Goal: Task Accomplishment & Management: Manage account settings

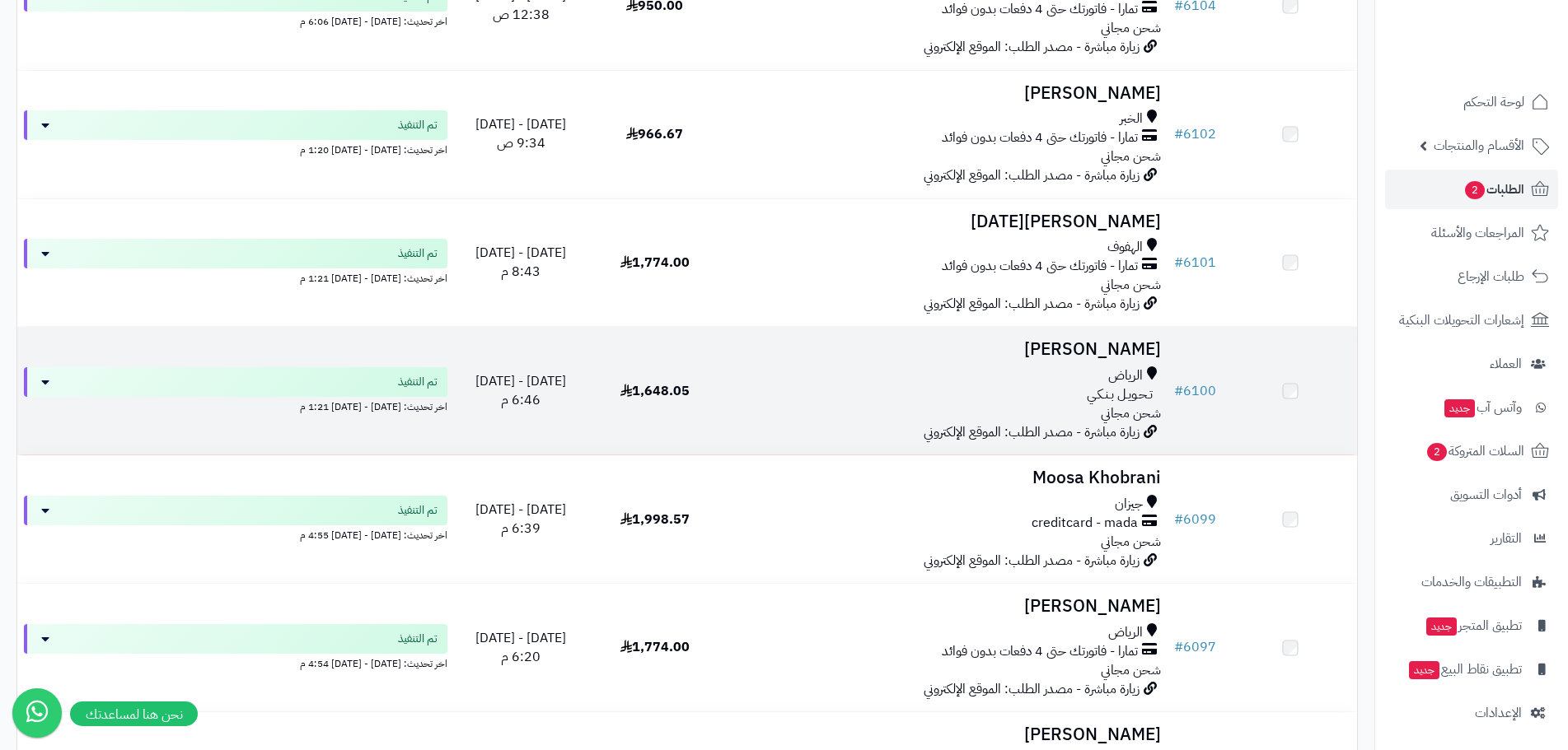
scroll to position [824, 0]
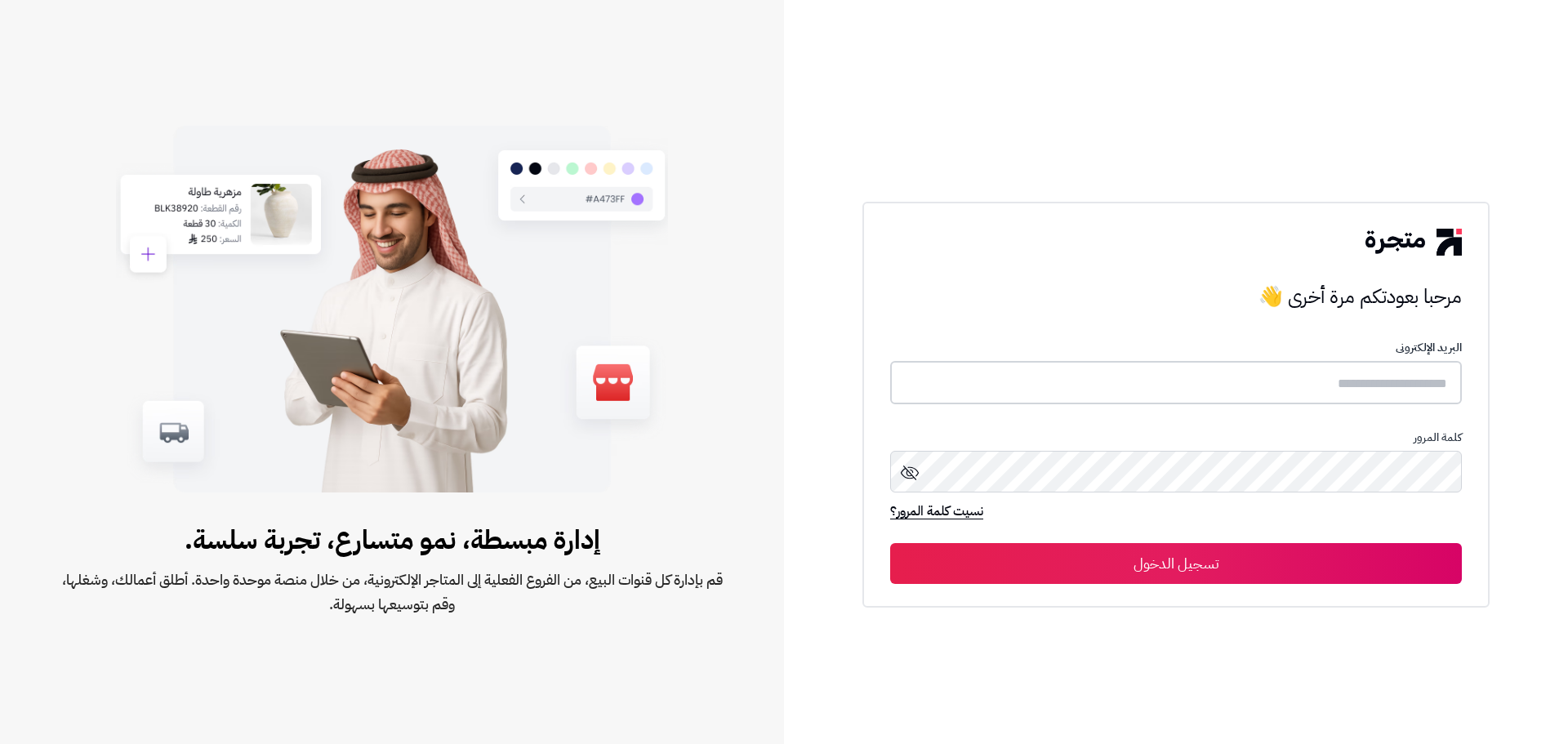
type input "******"
click at [1197, 557] on button "تسجيل الدخول" at bounding box center [1176, 562] width 572 height 41
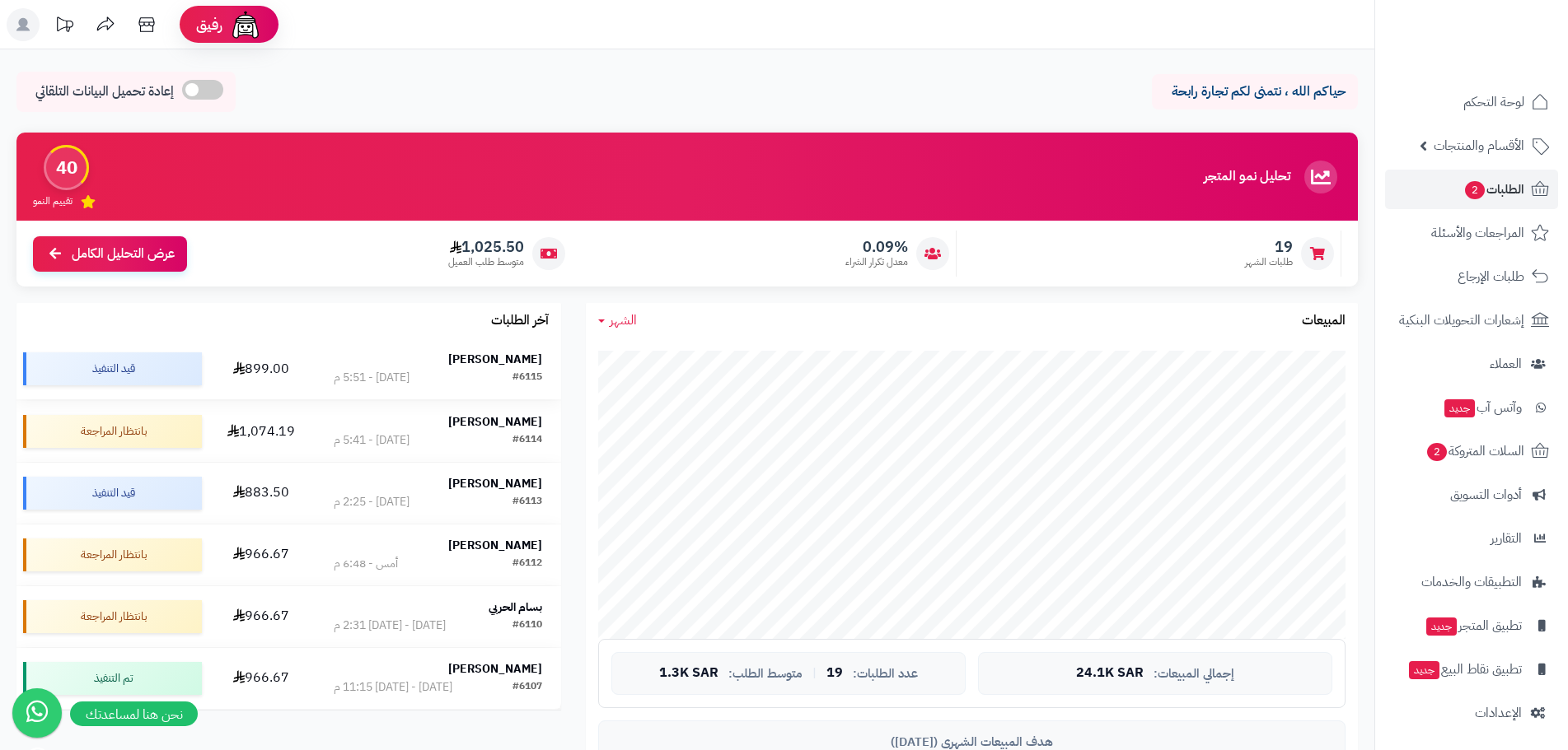
click at [475, 365] on strong "Yasser Yahya" at bounding box center [495, 359] width 94 height 17
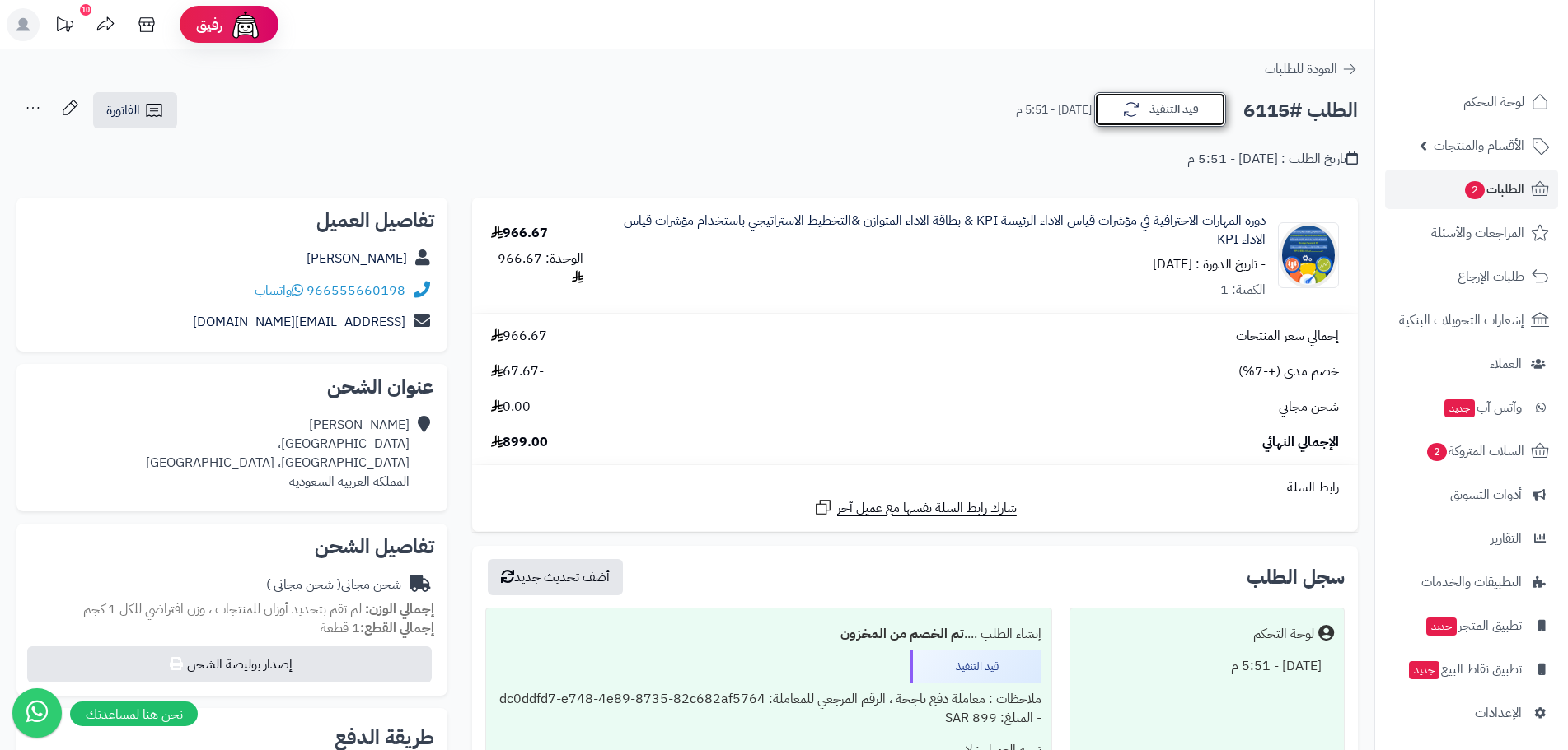
click at [1187, 101] on button "قيد التنفيذ" at bounding box center [1160, 109] width 132 height 35
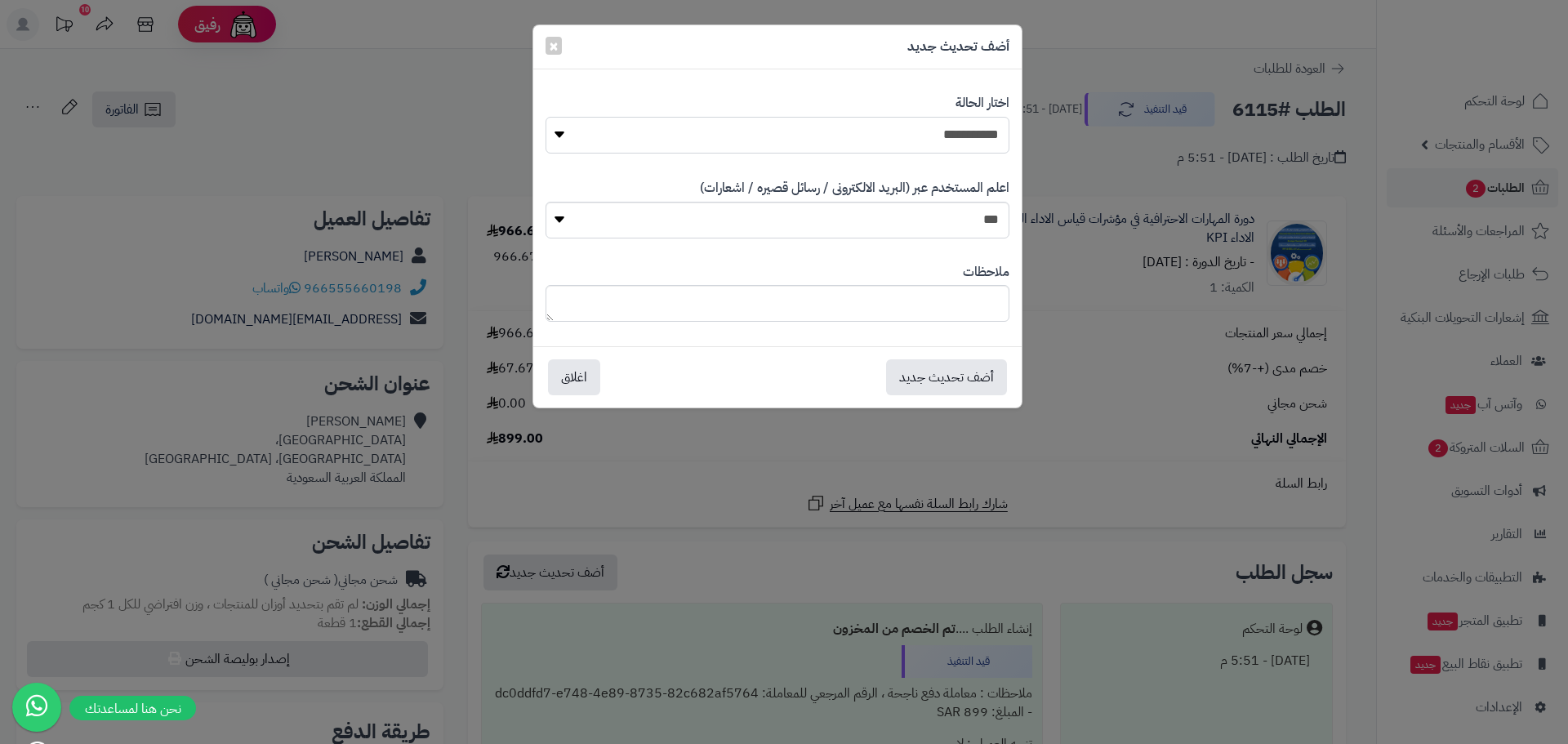
drag, startPoint x: 932, startPoint y: 134, endPoint x: 934, endPoint y: 145, distance: 11.2
click at [933, 134] on select "**********" at bounding box center [777, 135] width 464 height 37
select select "*"
click at [546, 117] on select "**********" at bounding box center [777, 135] width 464 height 37
click at [947, 364] on button "أضف تحديث جديد" at bounding box center [946, 376] width 121 height 36
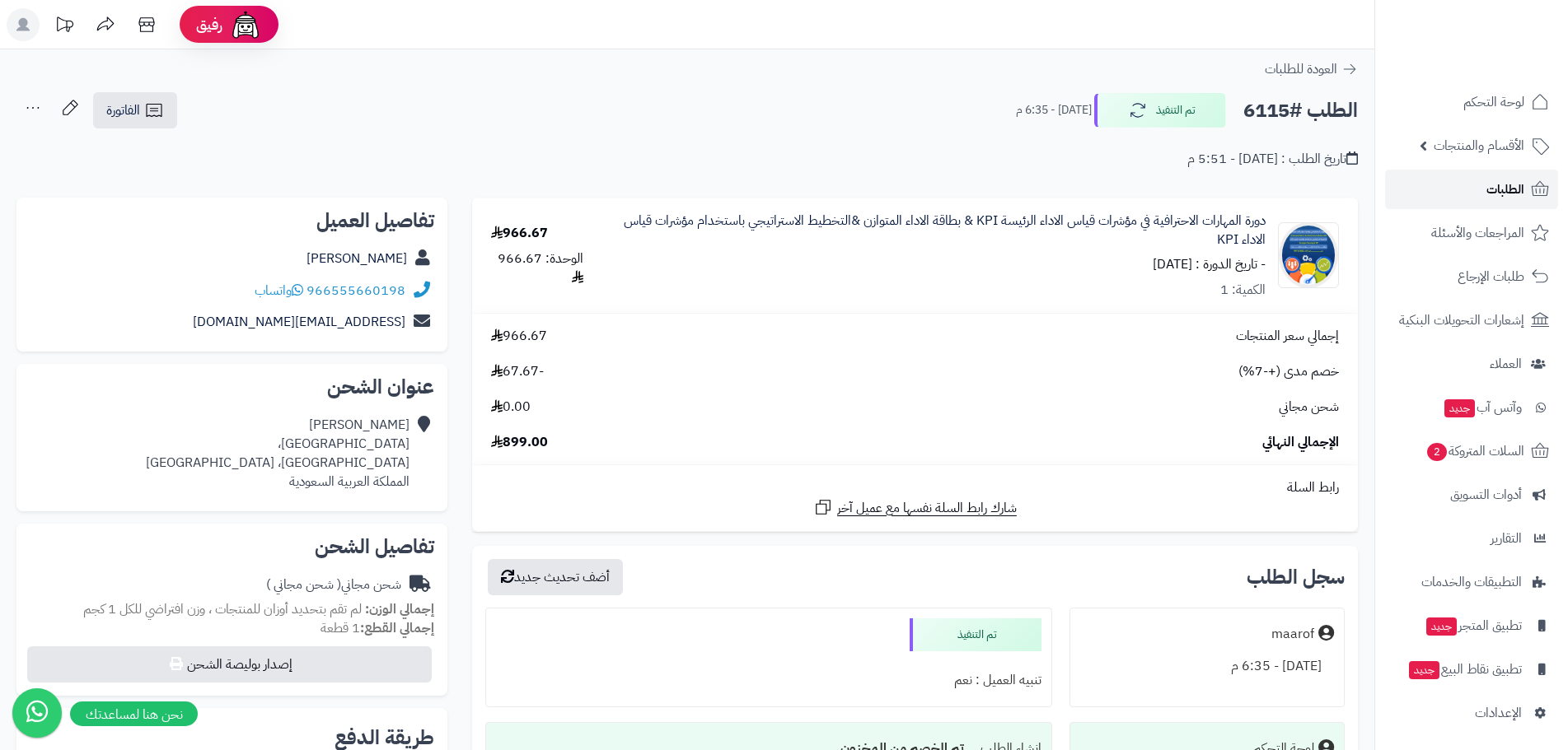
click at [1497, 180] on span "الطلبات" at bounding box center [1505, 189] width 37 height 23
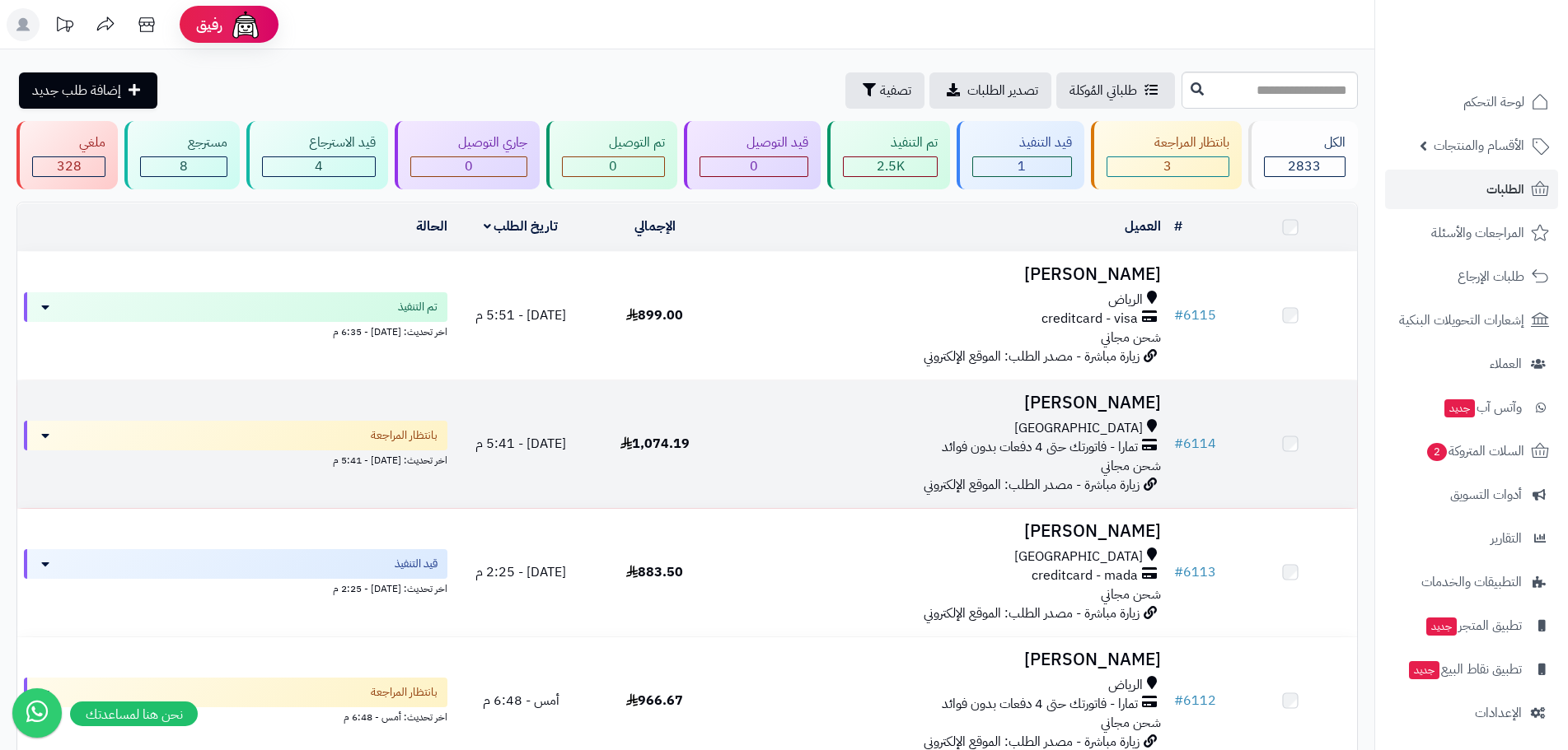
scroll to position [83, 0]
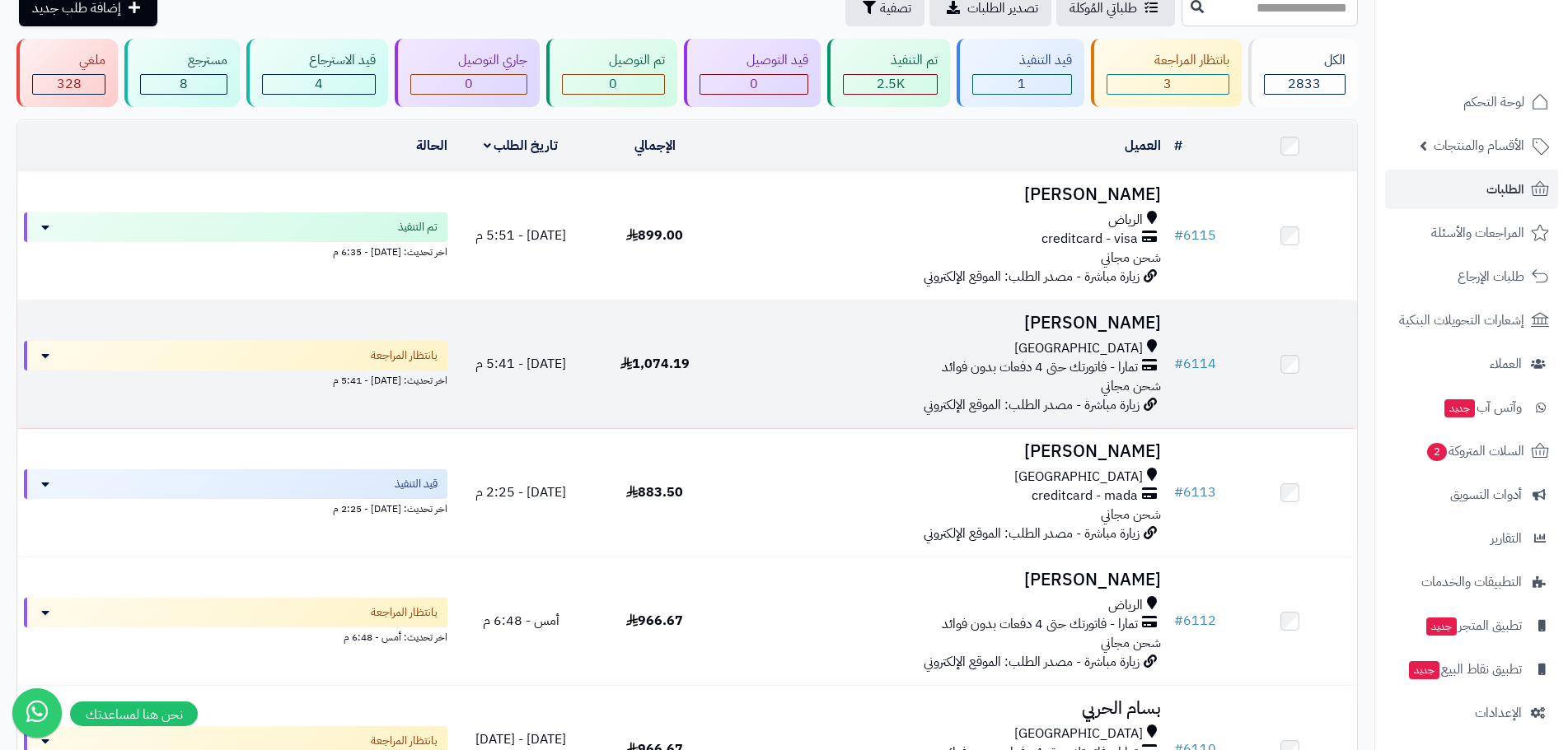
click at [1034, 329] on h3 "اسماعيل نجار" at bounding box center [944, 324] width 432 height 19
click at [1078, 318] on h3 "[PERSON_NAME]" at bounding box center [944, 324] width 432 height 19
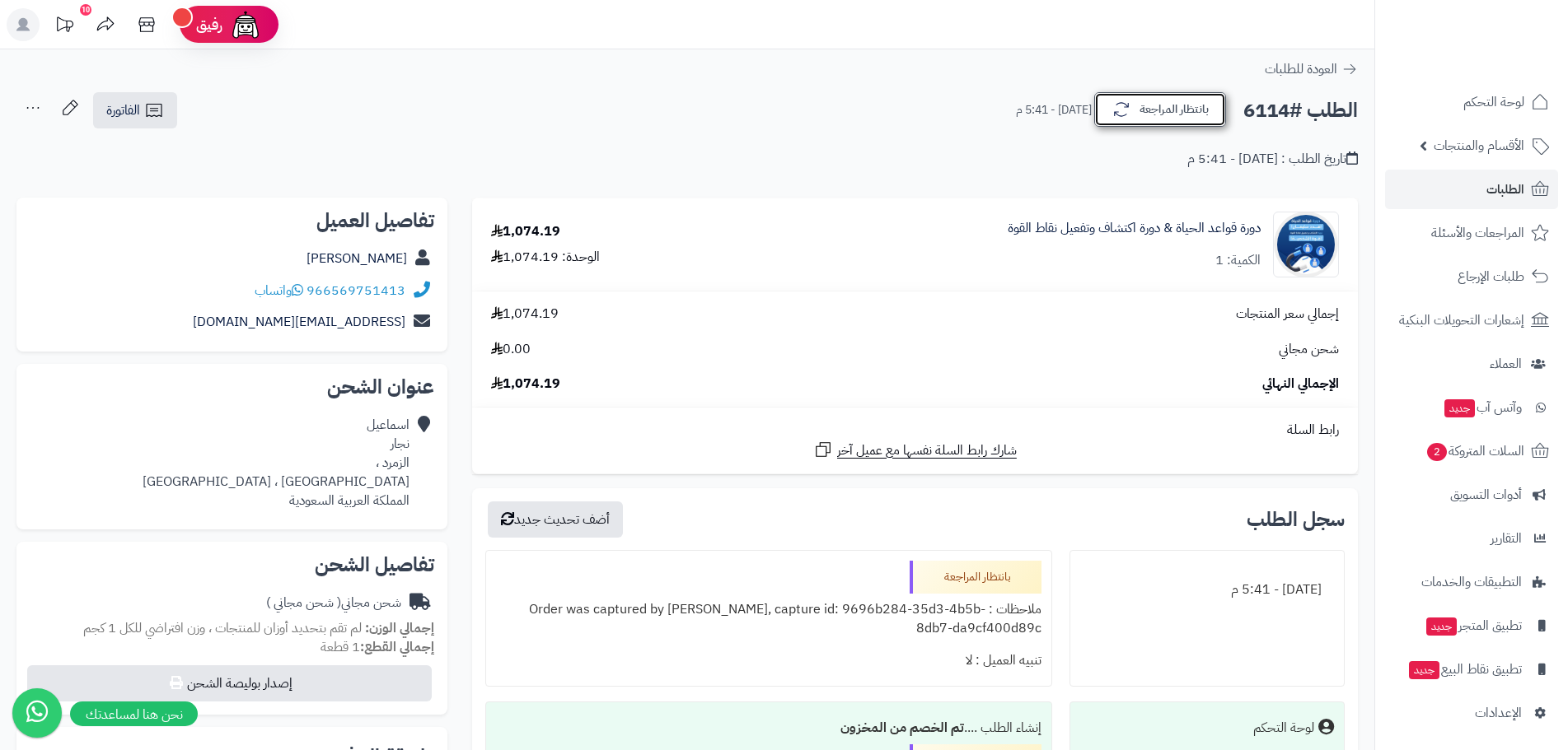
click at [1143, 112] on button "بانتظار المراجعة" at bounding box center [1160, 109] width 132 height 35
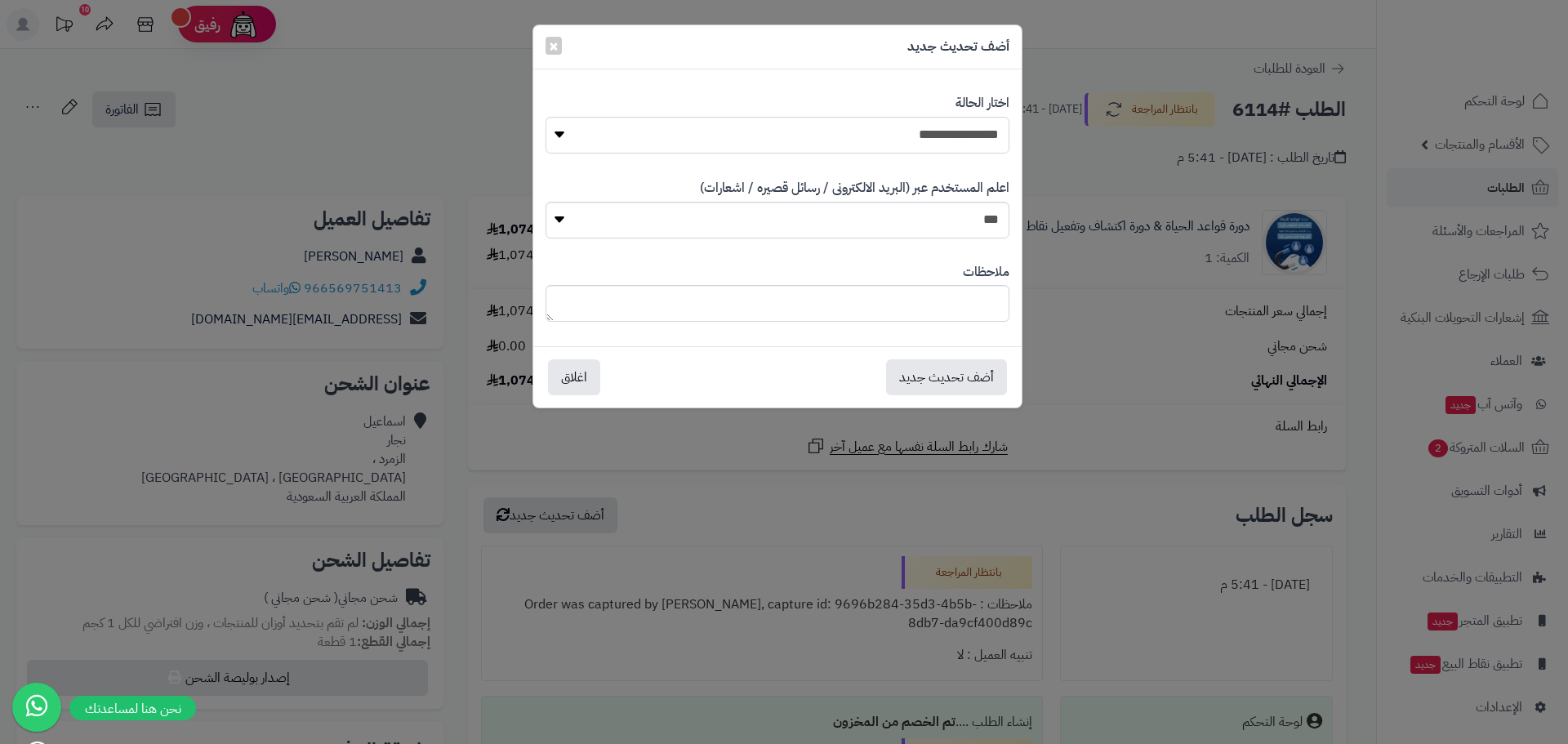
click at [981, 133] on select "**********" at bounding box center [777, 135] width 464 height 37
select select "*"
click at [546, 117] on select "**********" at bounding box center [777, 135] width 464 height 37
click at [933, 380] on button "أضف تحديث جديد" at bounding box center [946, 376] width 121 height 36
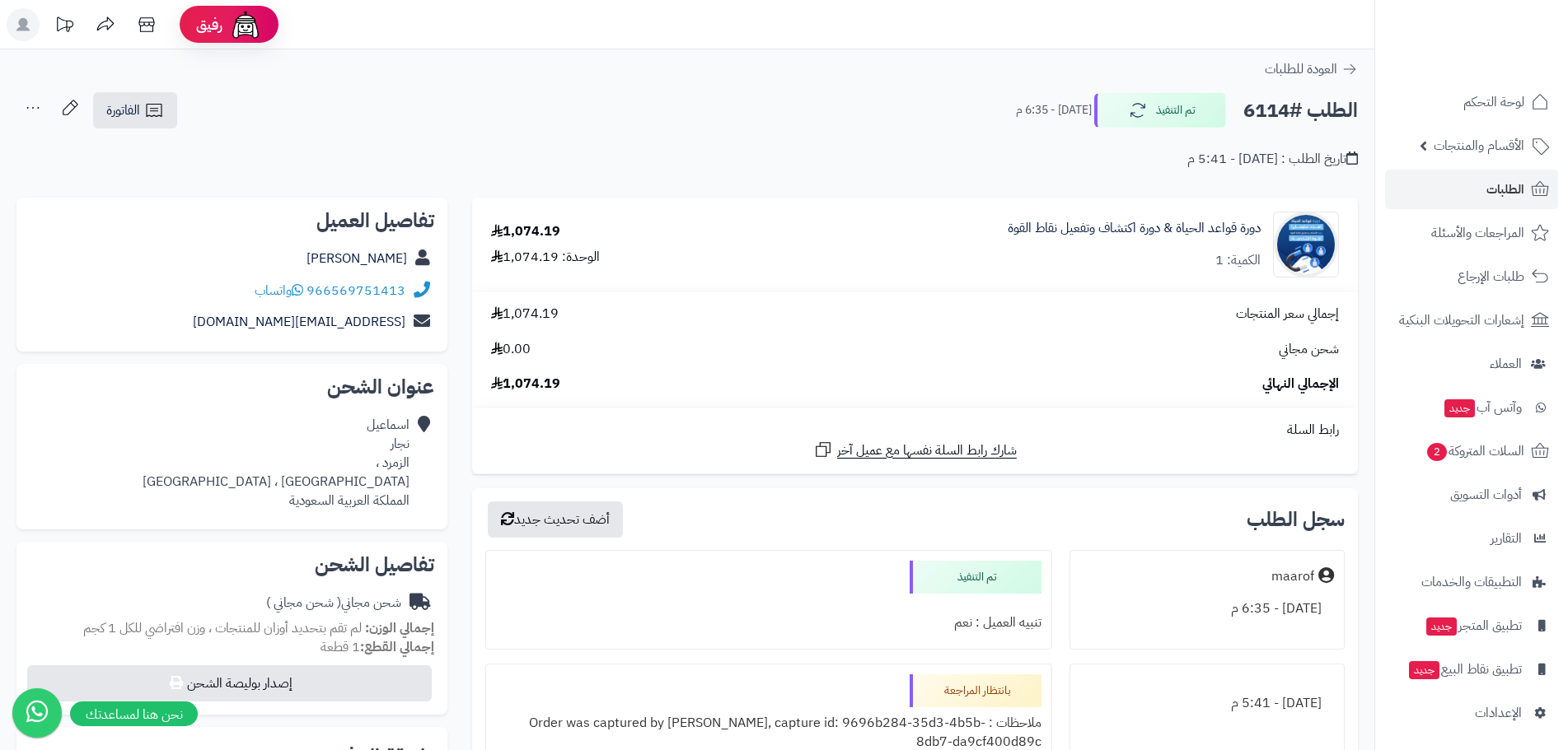
click at [1499, 211] on ul "لوحة التحكم الأقسام والمنتجات المنتجات الأقسام الماركات مواصفات المنتجات مواصفا…" at bounding box center [1471, 407] width 193 height 650
click at [1502, 195] on span "الطلبات" at bounding box center [1505, 189] width 37 height 23
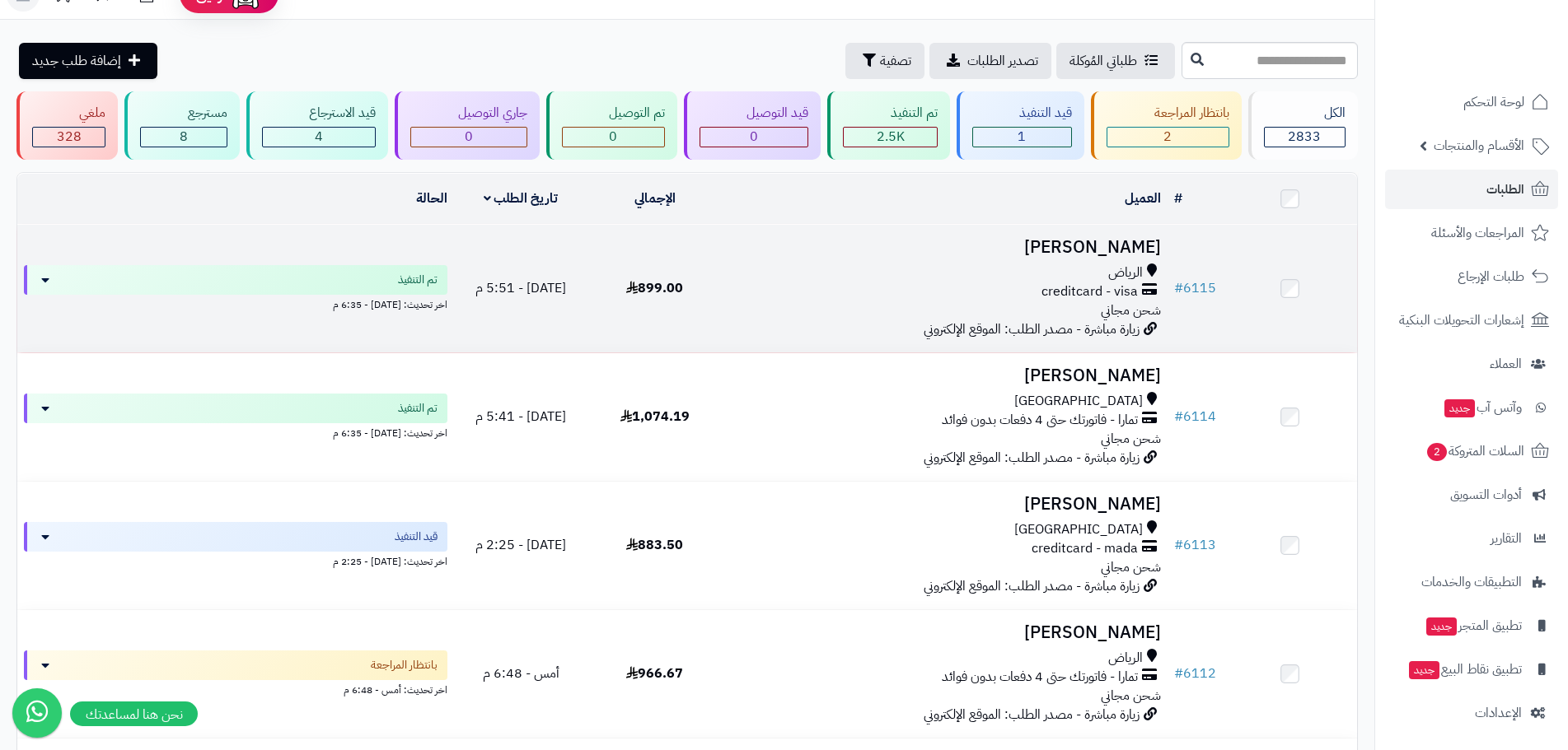
scroll to position [329, 0]
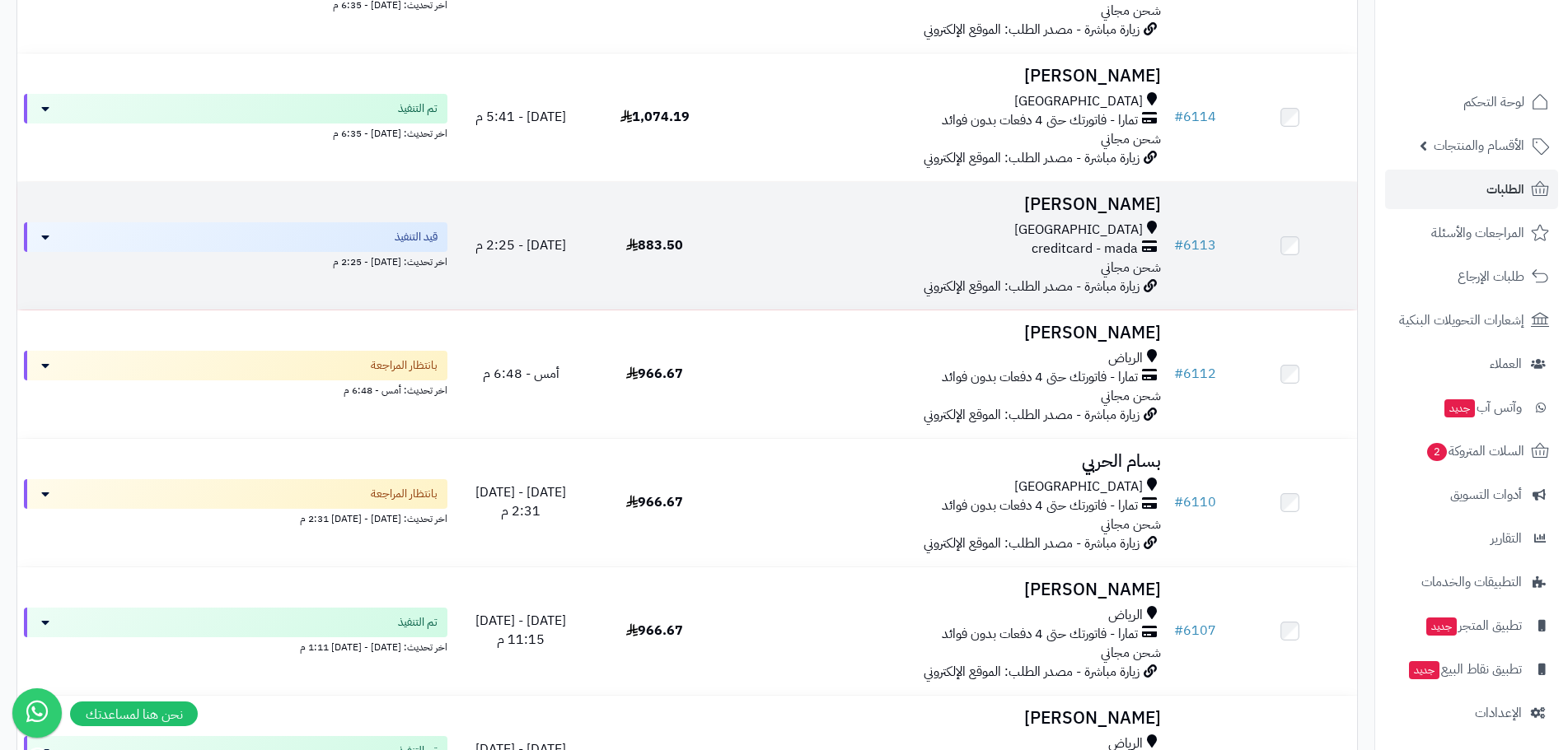
click at [1056, 211] on td "ريان القرشي مكة المكرمة creditcard - mada شحن مجاني زيارة مباشرة - مصدر الطلب: …" at bounding box center [944, 246] width 446 height 128
click at [1099, 204] on h3 "[PERSON_NAME]" at bounding box center [944, 205] width 432 height 19
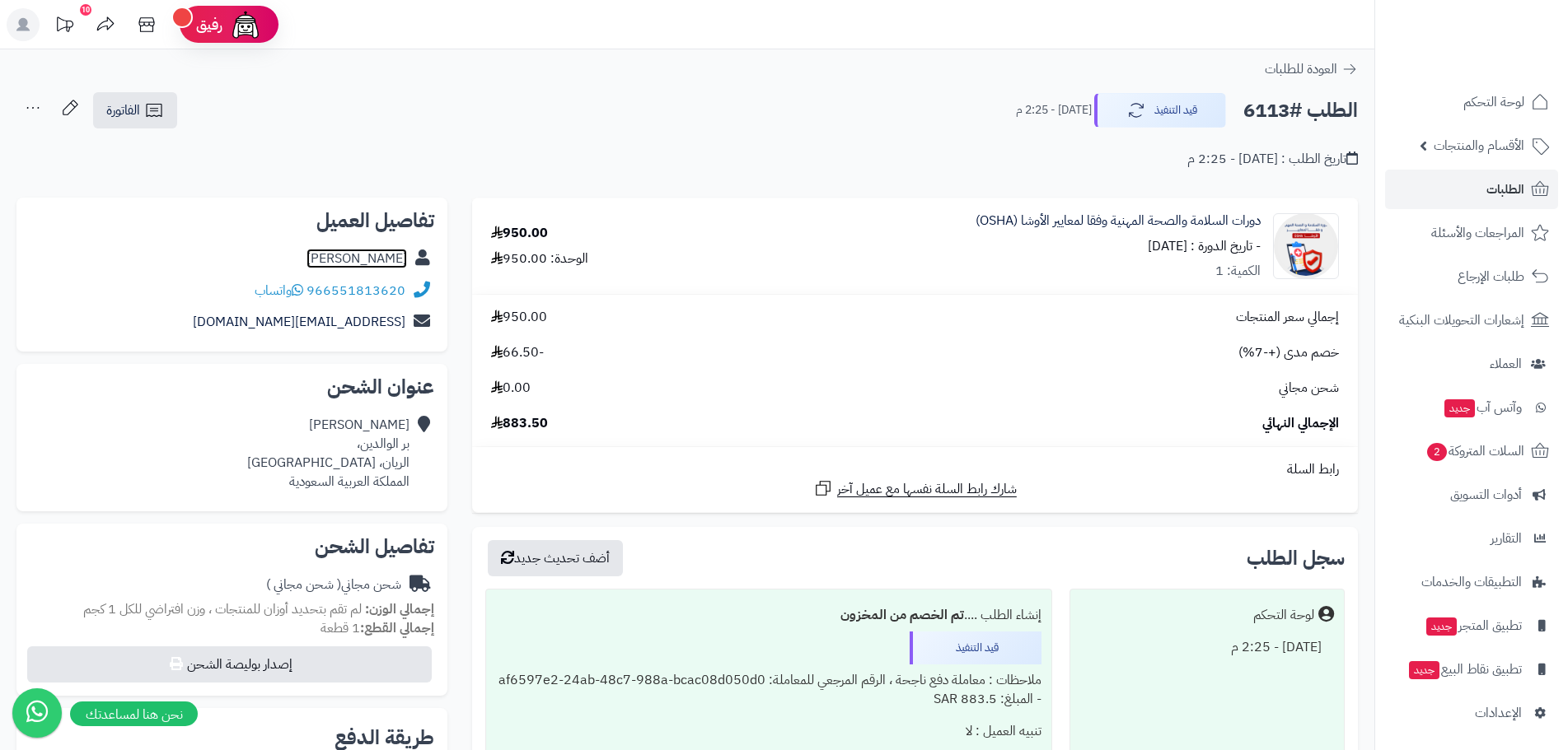
click at [351, 261] on link "[PERSON_NAME]" at bounding box center [356, 258] width 101 height 20
drag, startPoint x: 350, startPoint y: 261, endPoint x: 406, endPoint y: 261, distance: 56.0
click at [406, 261] on div "[PERSON_NAME]" at bounding box center [232, 258] width 404 height 32
copy link "[PERSON_NAME]"
click at [1165, 122] on button "قيد التنفيذ" at bounding box center [1160, 109] width 132 height 35
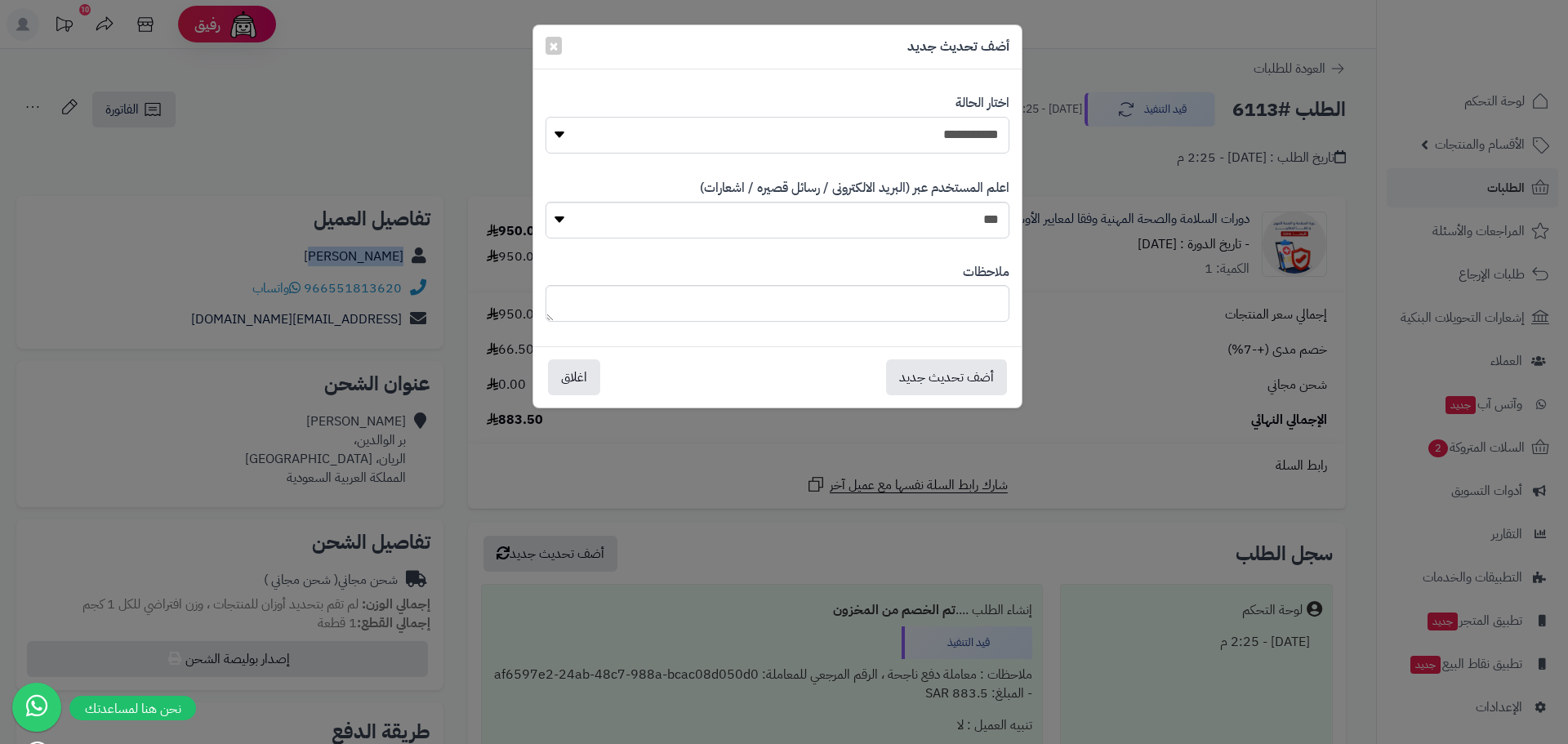
click at [960, 128] on select "**********" at bounding box center [777, 135] width 464 height 37
select select "*"
click at [546, 117] on select "**********" at bounding box center [777, 135] width 464 height 37
click at [943, 380] on button "أضف تحديث جديد" at bounding box center [946, 376] width 121 height 36
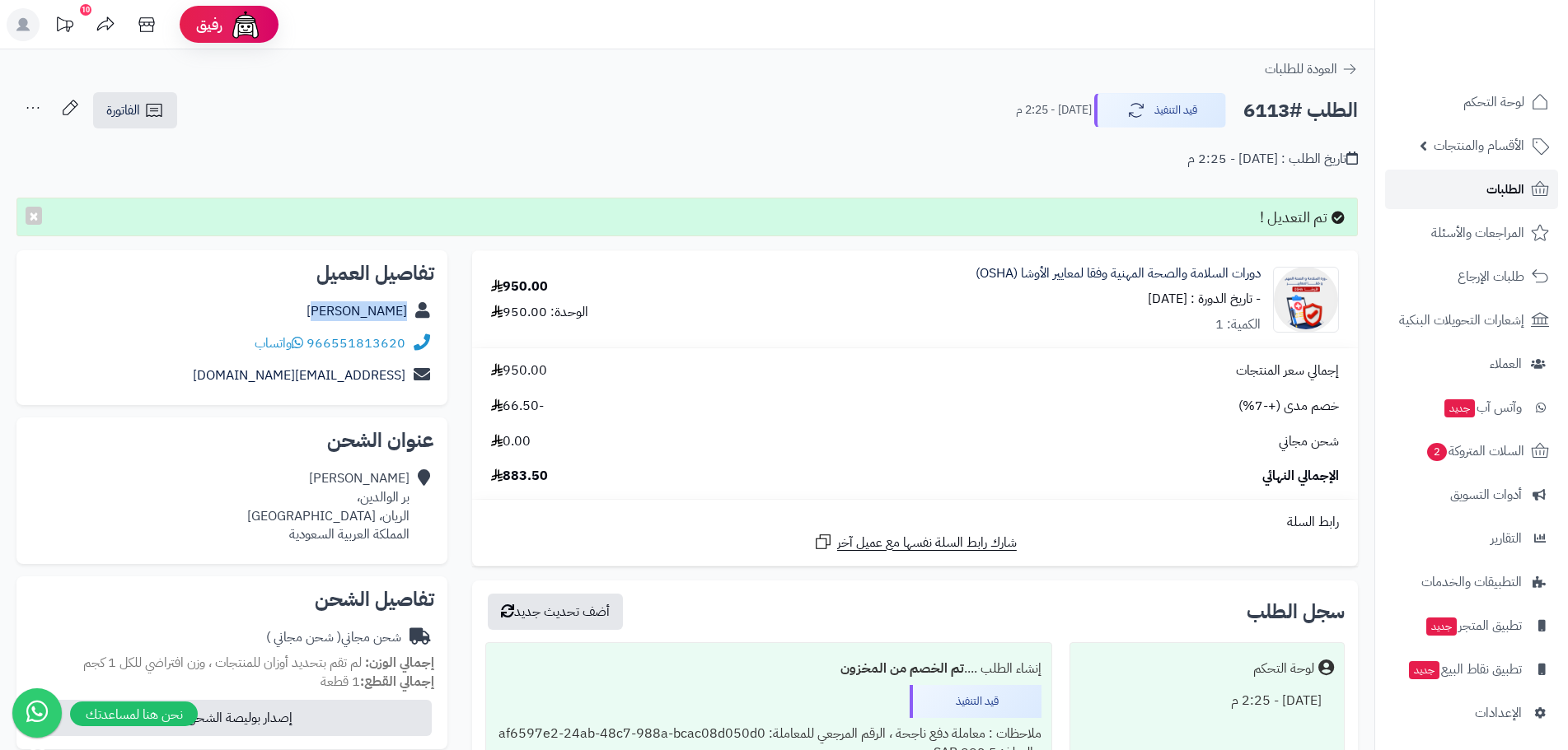
click at [1506, 182] on span "الطلبات" at bounding box center [1505, 189] width 37 height 23
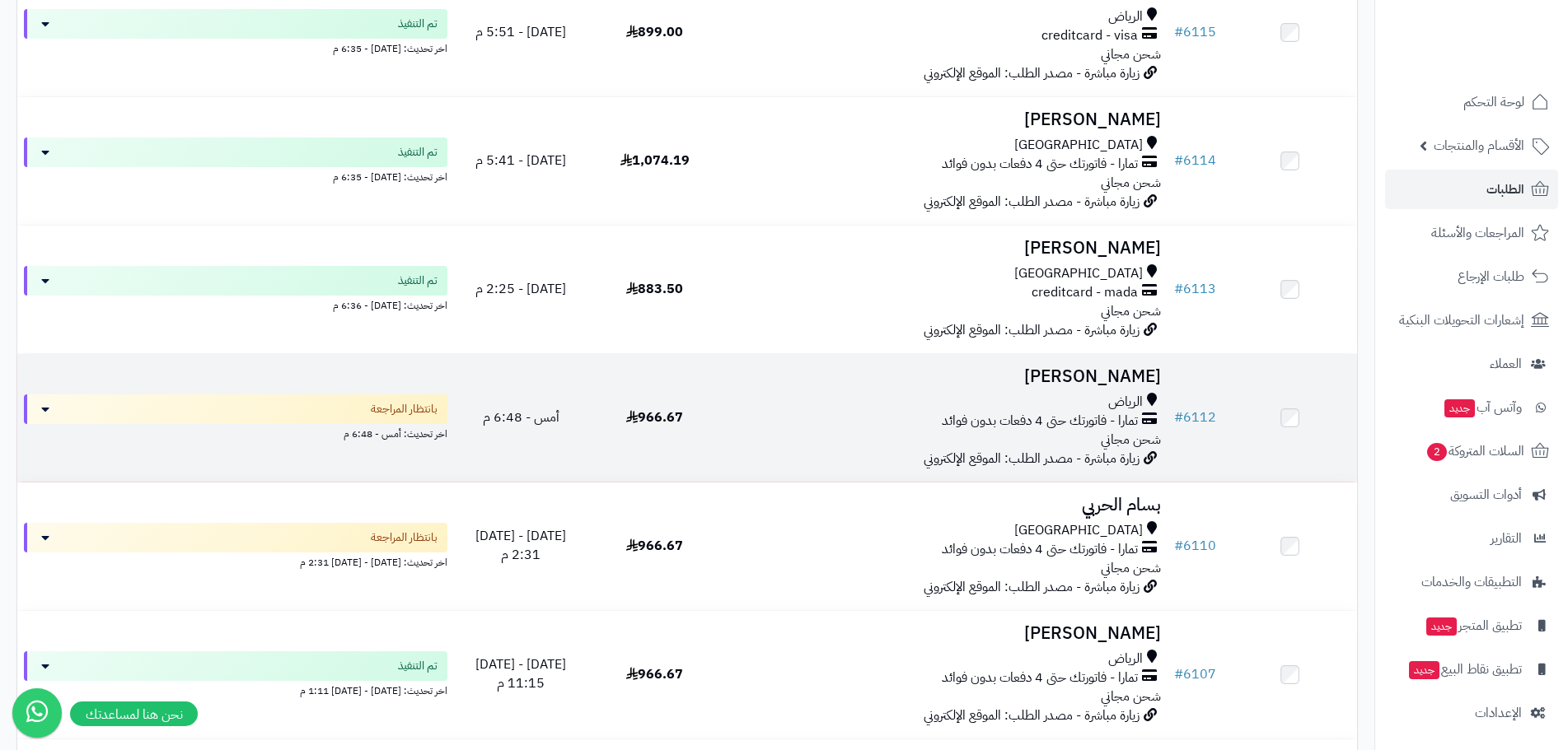
scroll to position [329, 0]
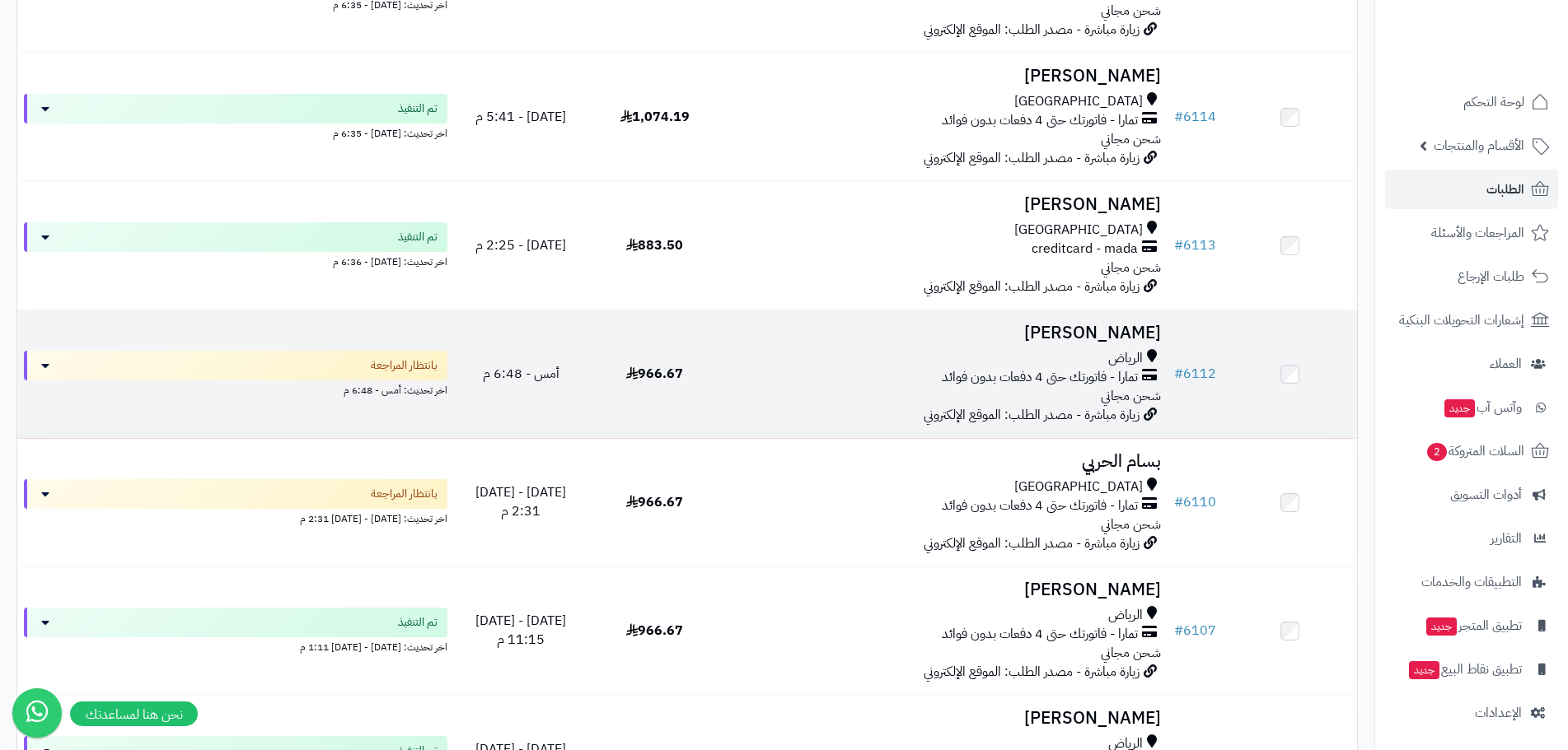
click at [1083, 329] on h3 "[PERSON_NAME]" at bounding box center [944, 333] width 432 height 19
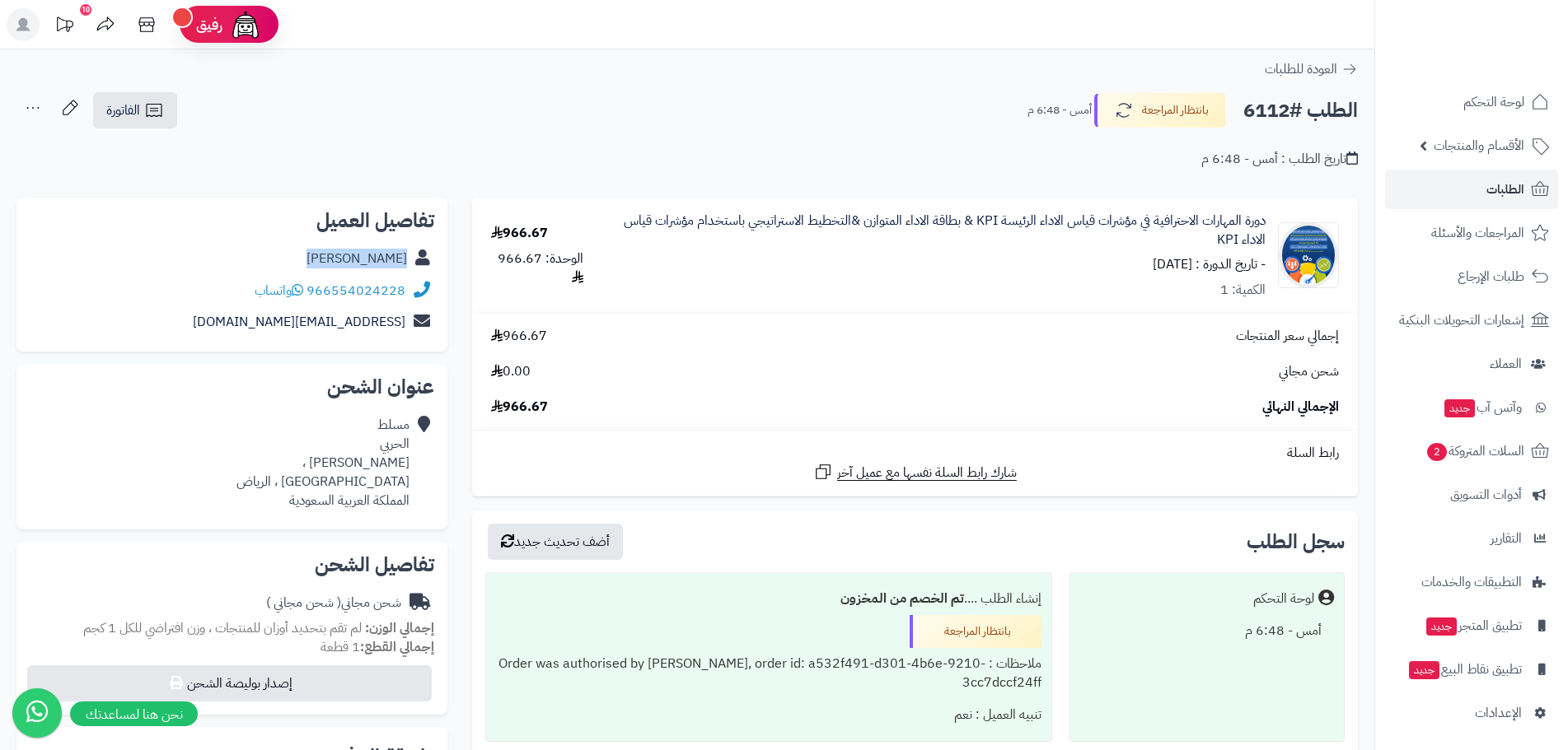
drag, startPoint x: 336, startPoint y: 263, endPoint x: 406, endPoint y: 265, distance: 70.0
click at [406, 265] on div "[PERSON_NAME]" at bounding box center [232, 258] width 404 height 32
copy link "[PERSON_NAME]"
click at [1177, 115] on button "بانتظار المراجعة" at bounding box center [1160, 109] width 132 height 35
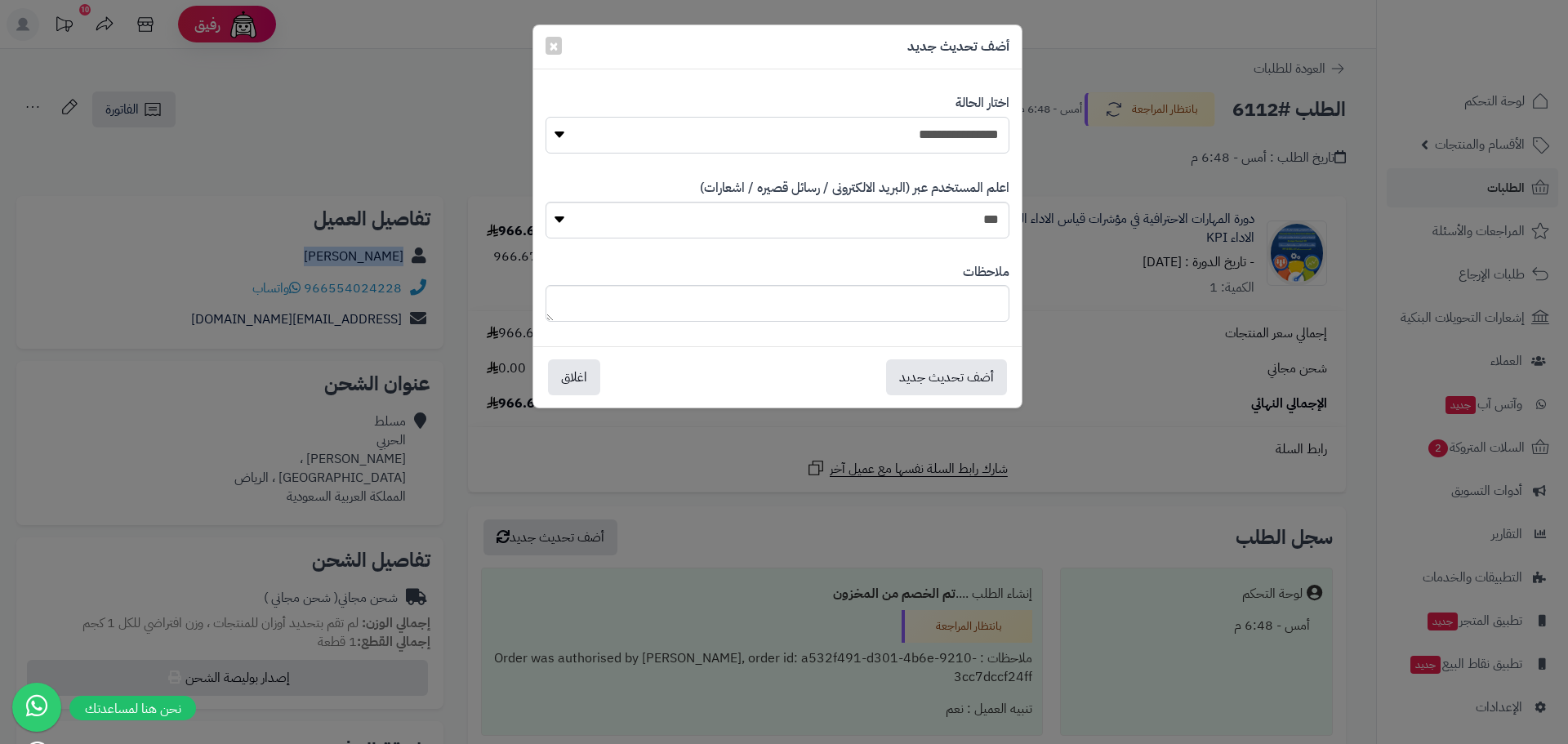
click at [994, 138] on select "**********" at bounding box center [777, 135] width 464 height 37
select select "*"
click at [546, 117] on select "**********" at bounding box center [777, 135] width 464 height 37
click at [933, 385] on button "أضف تحديث جديد" at bounding box center [946, 376] width 121 height 36
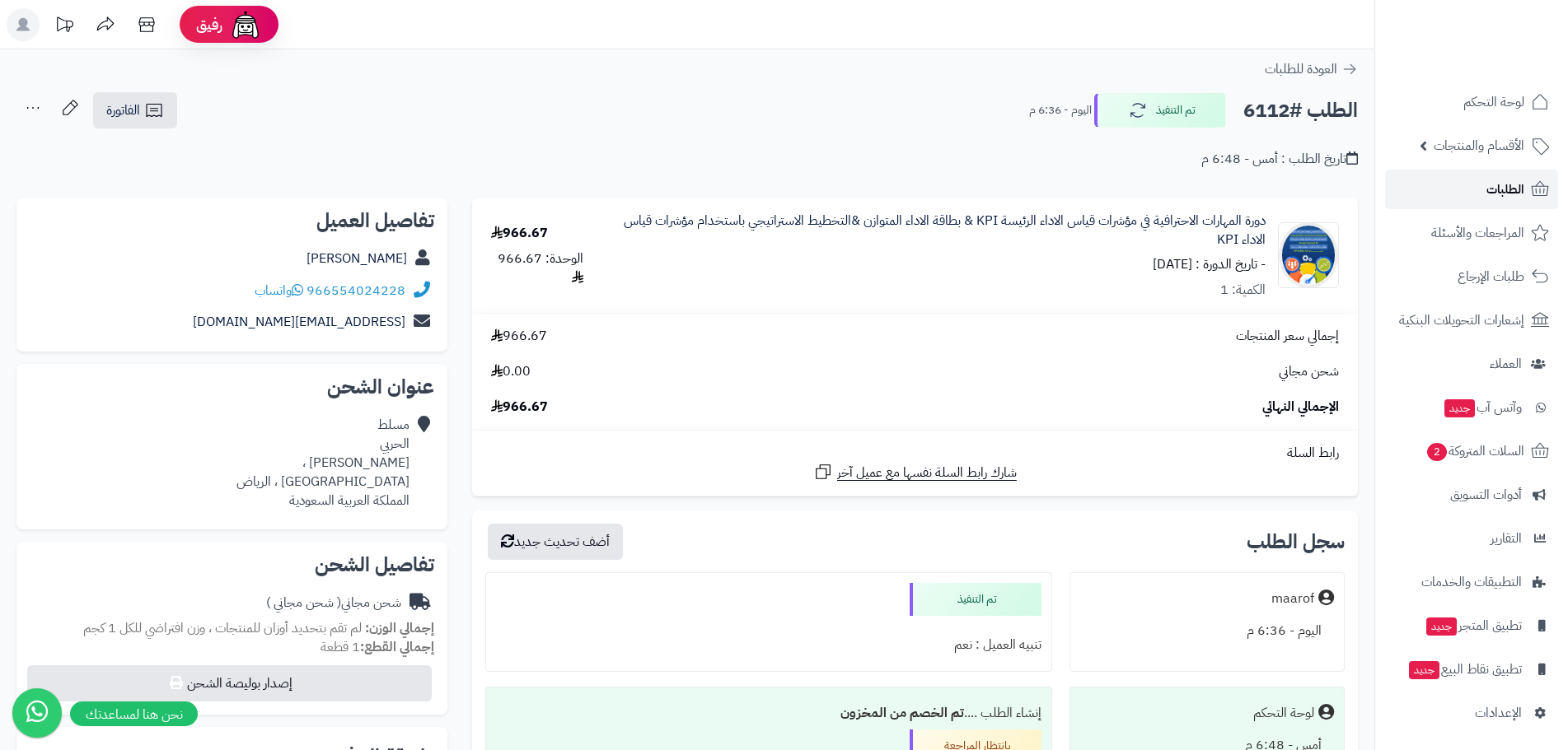
click at [1496, 188] on span "الطلبات" at bounding box center [1505, 189] width 37 height 23
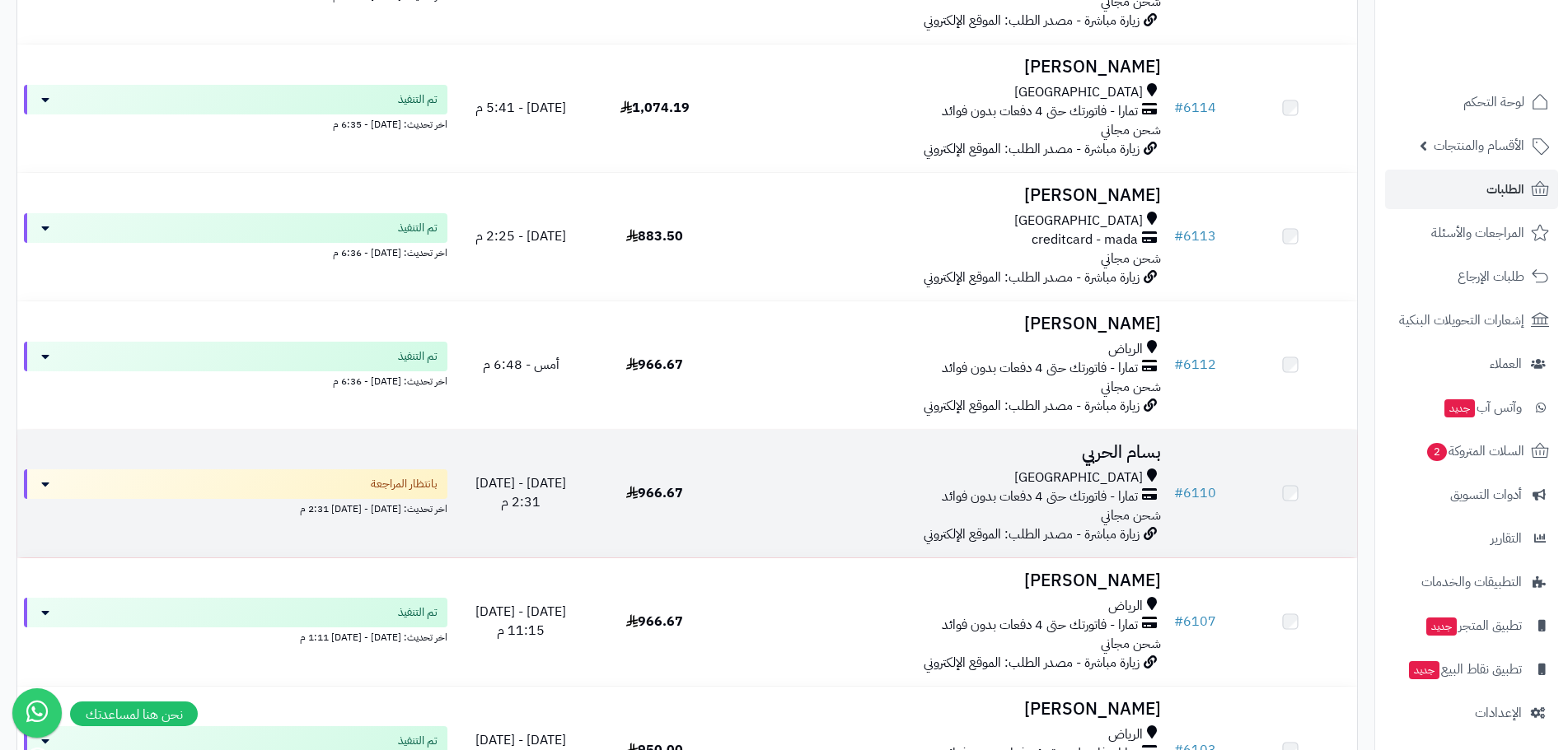
scroll to position [495, 0]
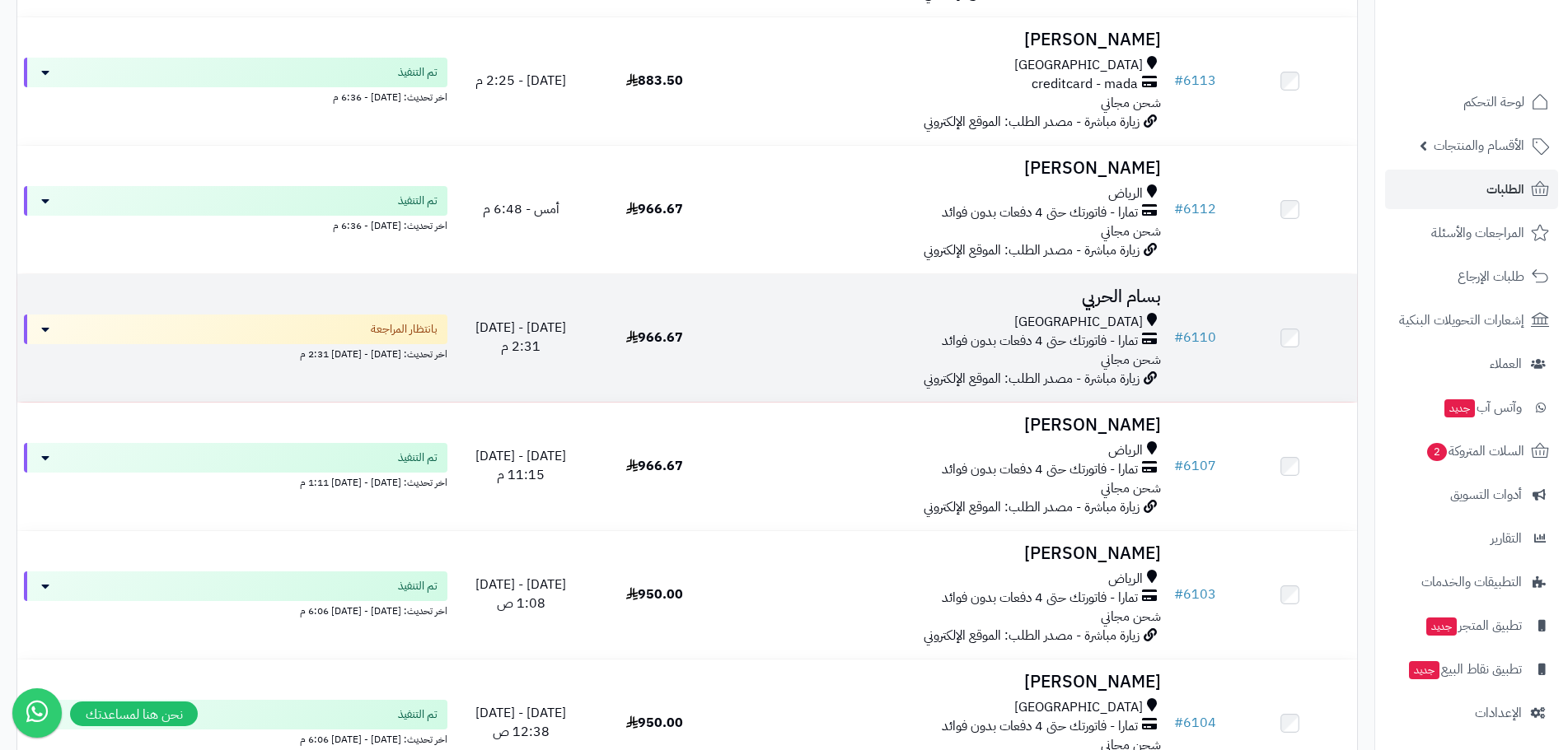
click at [1082, 302] on h3 "بسام الحربي" at bounding box center [944, 297] width 432 height 19
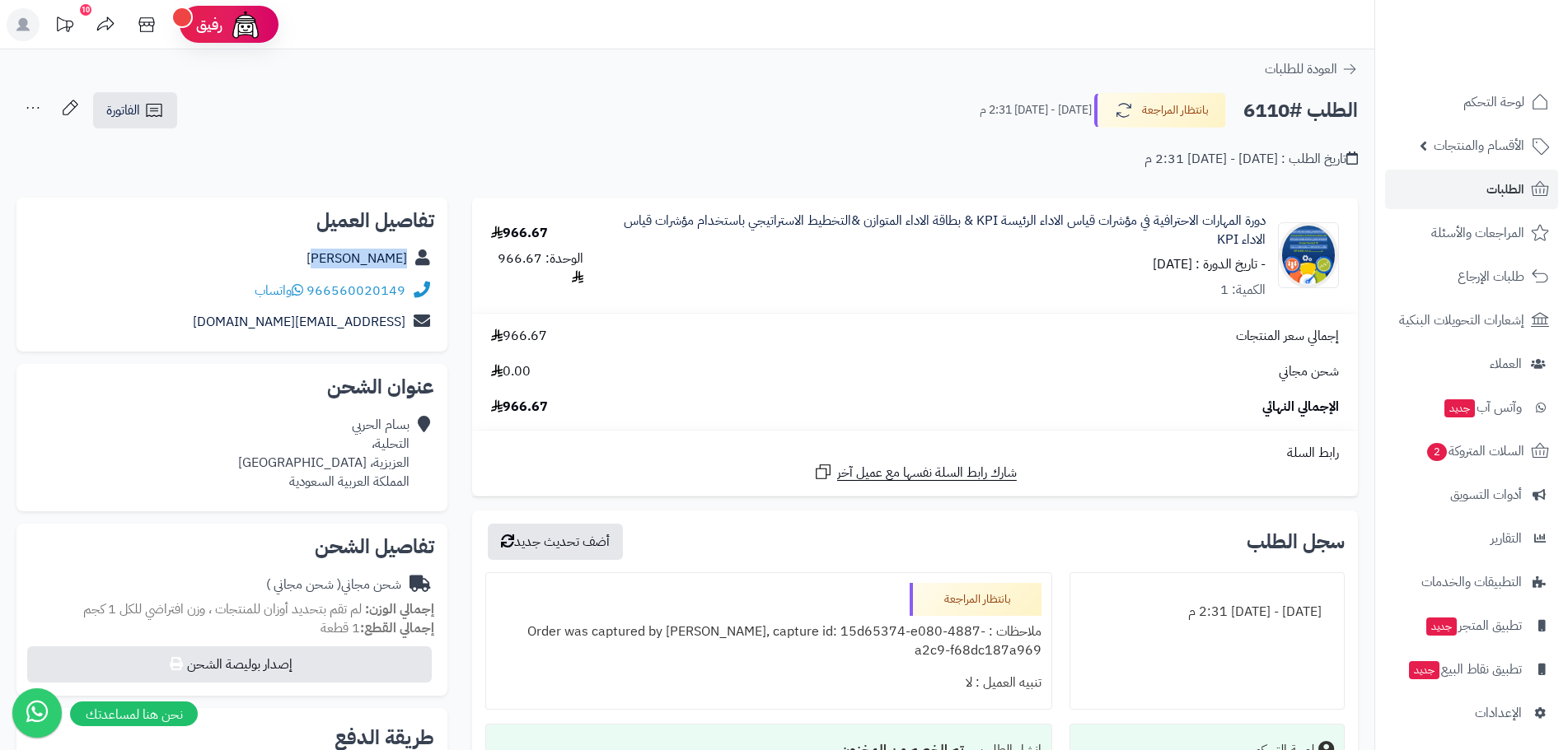
drag, startPoint x: 338, startPoint y: 257, endPoint x: 412, endPoint y: 258, distance: 74.0
click at [412, 258] on div "[PERSON_NAME]" at bounding box center [232, 258] width 404 height 32
copy div "[PERSON_NAME]"
click at [1194, 118] on button "بانتظار المراجعة" at bounding box center [1160, 109] width 132 height 35
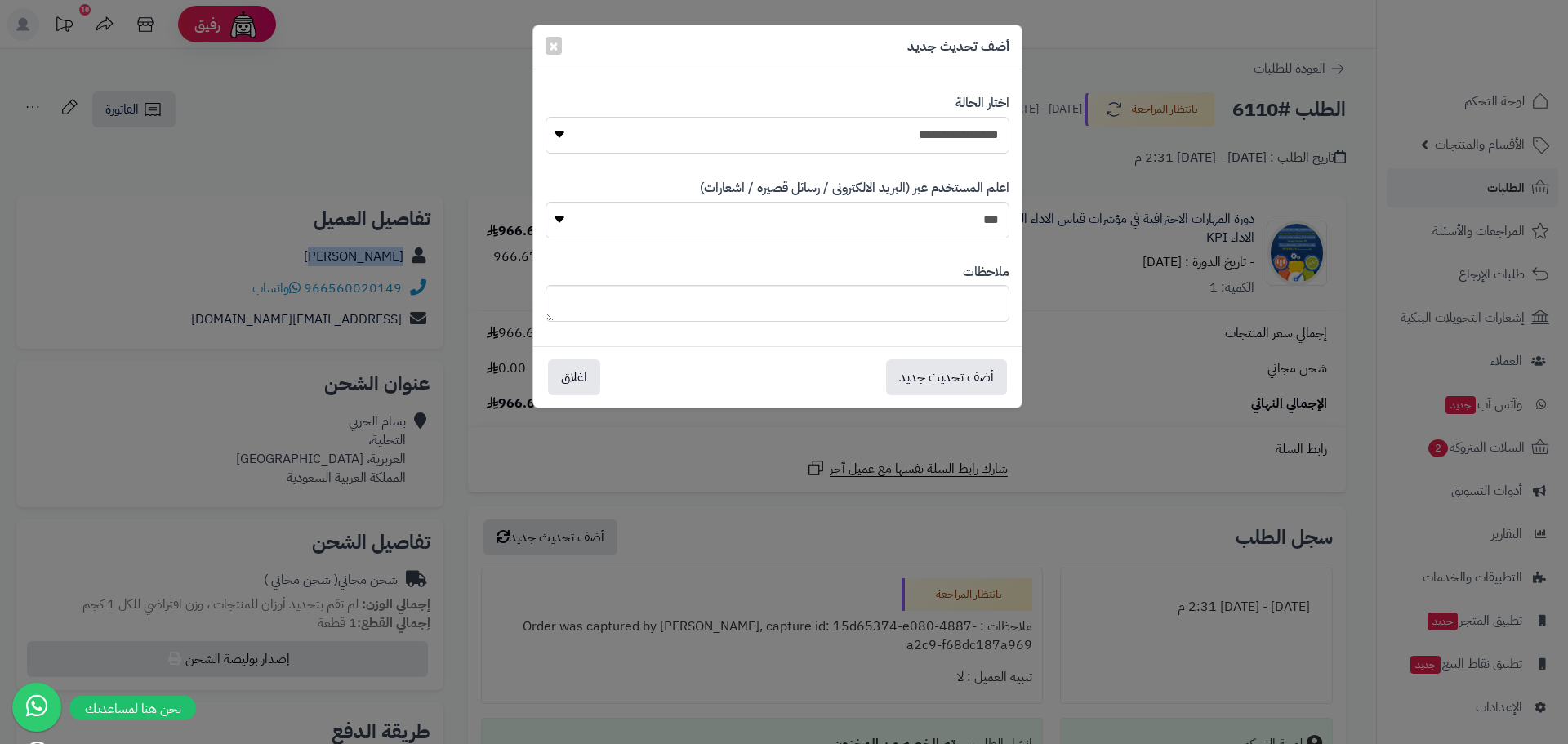
click at [996, 135] on select "**********" at bounding box center [777, 135] width 464 height 37
select select "*"
click at [546, 117] on select "**********" at bounding box center [777, 135] width 464 height 37
click at [924, 365] on button "أضف تحديث جديد" at bounding box center [946, 376] width 121 height 36
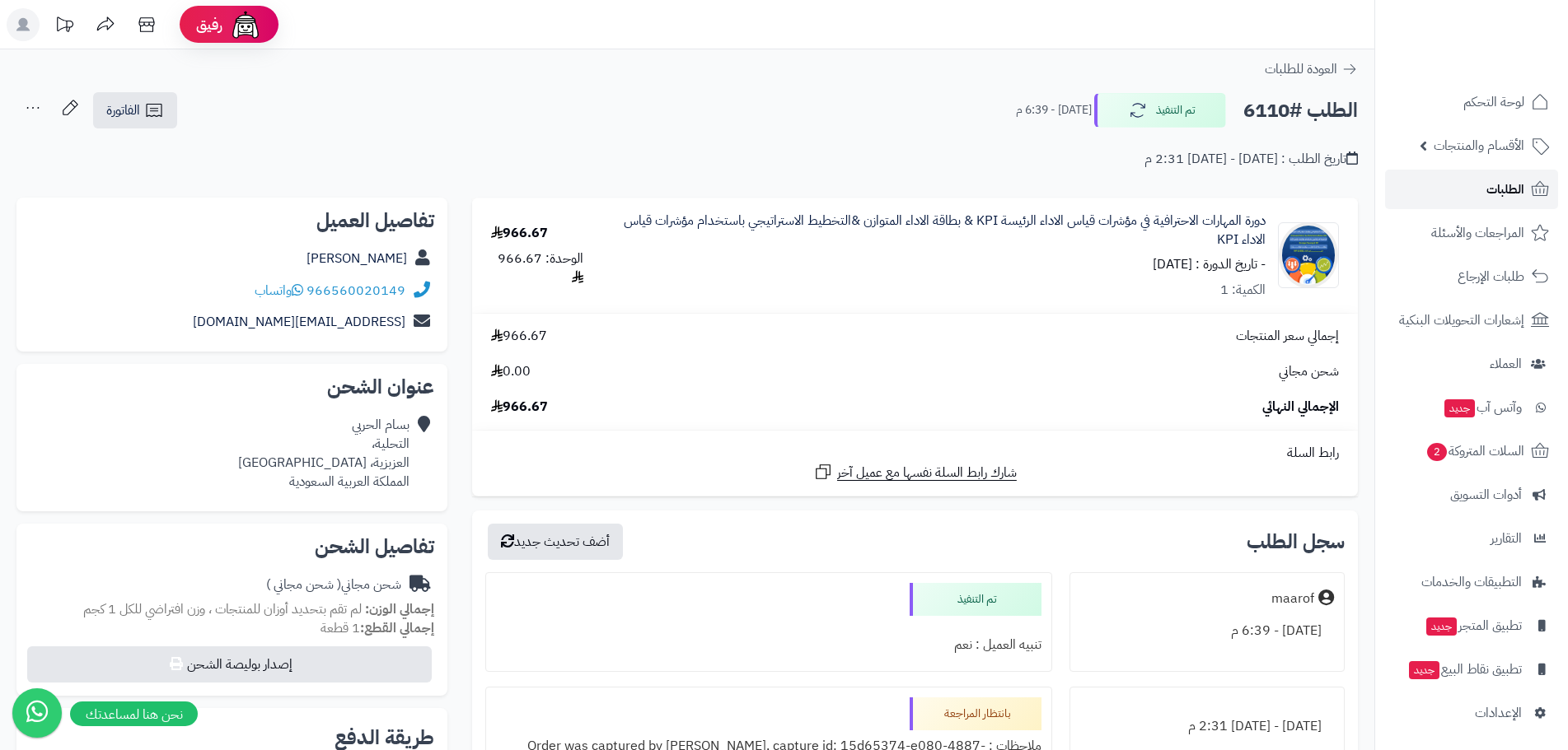
click at [1500, 182] on span "الطلبات" at bounding box center [1505, 189] width 37 height 23
